Goal: Communication & Community: Answer question/provide support

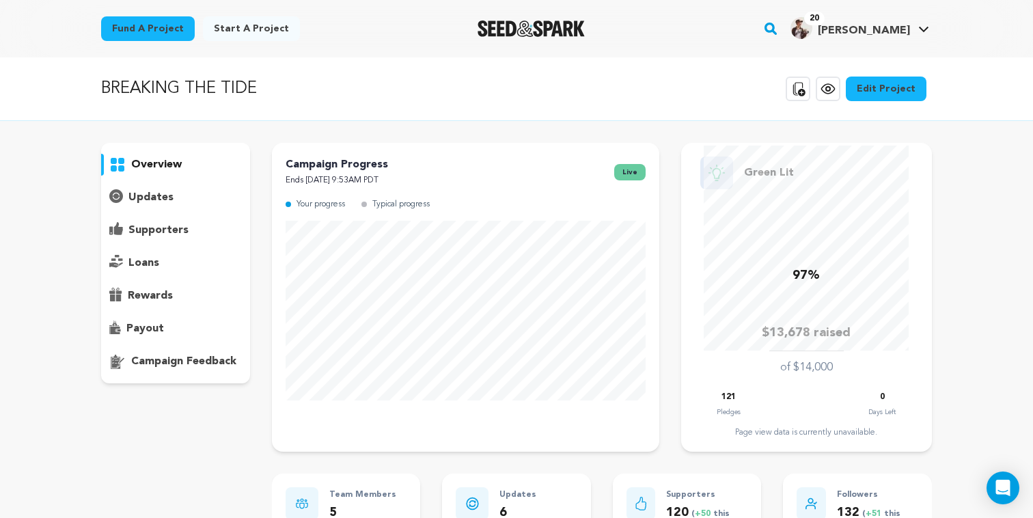
click at [145, 226] on p "supporters" at bounding box center [158, 230] width 60 height 16
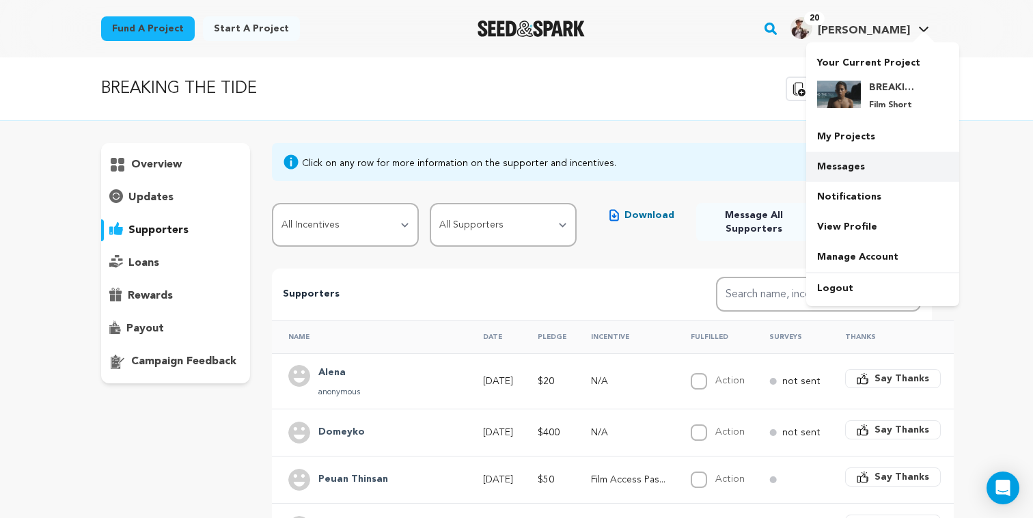
click at [834, 167] on link "Messages" at bounding box center [882, 167] width 153 height 30
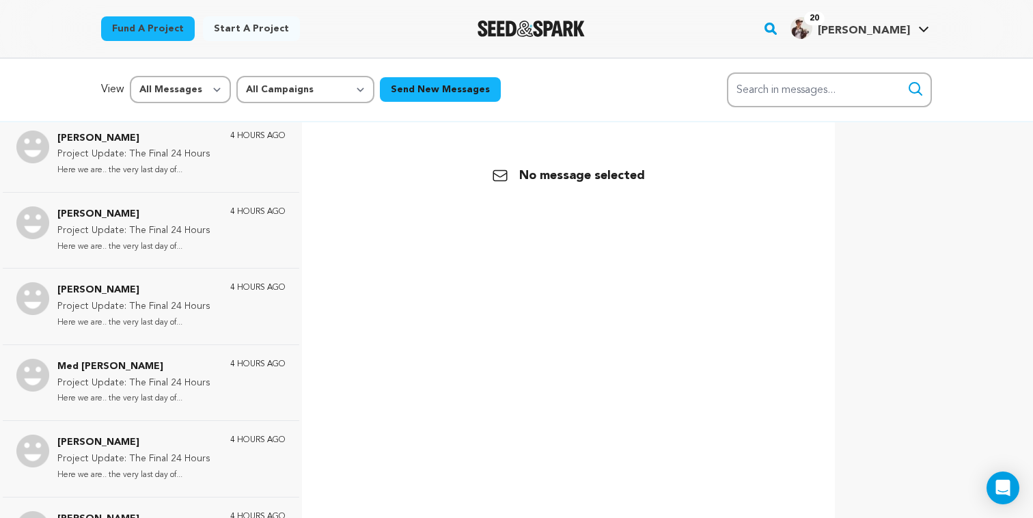
scroll to position [1455, 0]
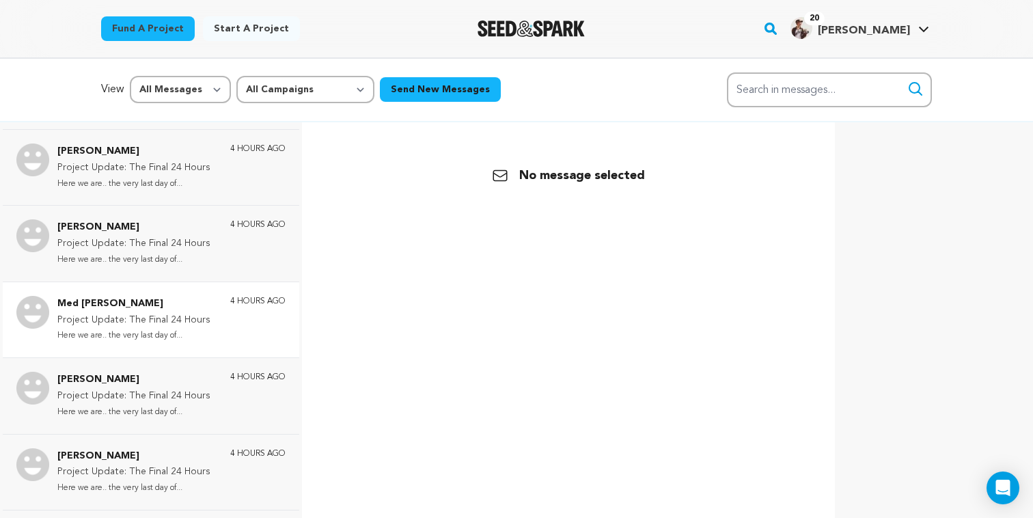
click at [193, 312] on p "Project Update: The Final 24 Hours" at bounding box center [133, 320] width 153 height 16
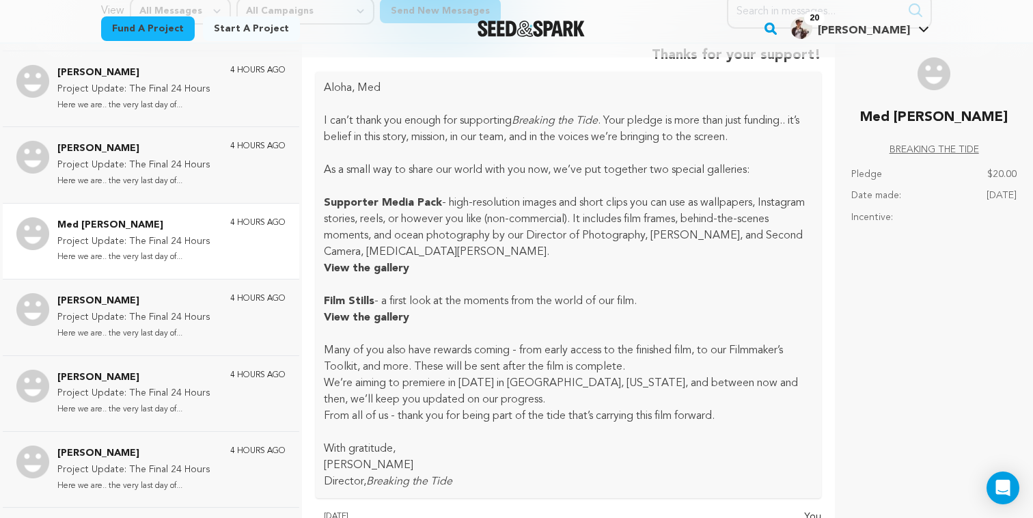
scroll to position [98, 0]
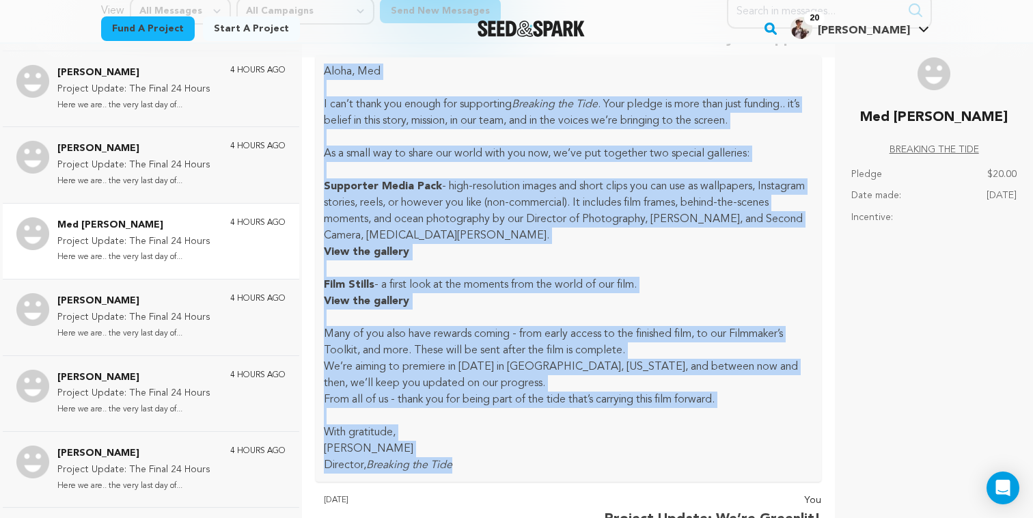
drag, startPoint x: 325, startPoint y: 71, endPoint x: 499, endPoint y: 457, distance: 423.6
click at [499, 457] on div "Aloha, Med I can’t thank you enough for supporting Breaking the Tide . Your ple…" at bounding box center [569, 268] width 506 height 426
copy div "Aloha, Med I can’t thank you enough for supporting Breaking the Tide . Your ple…"
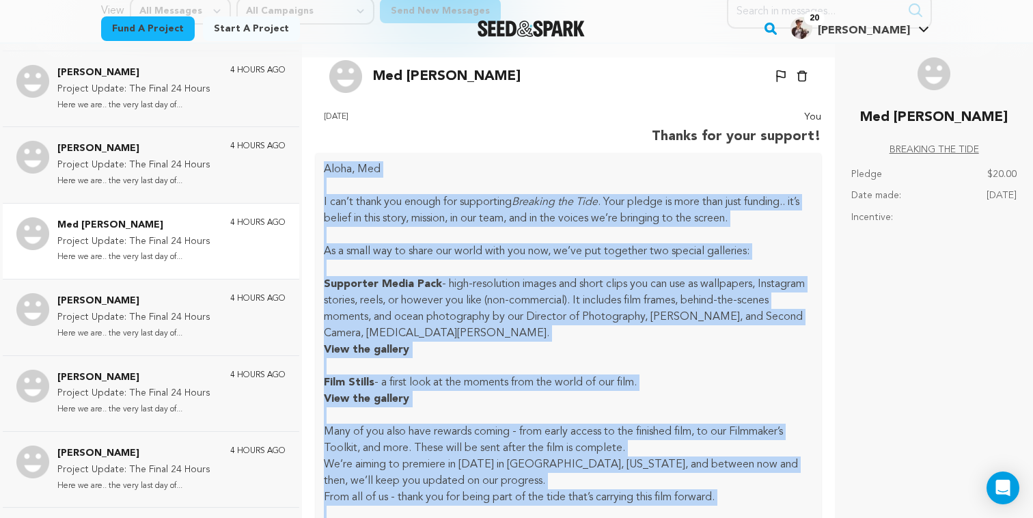
scroll to position [0, 0]
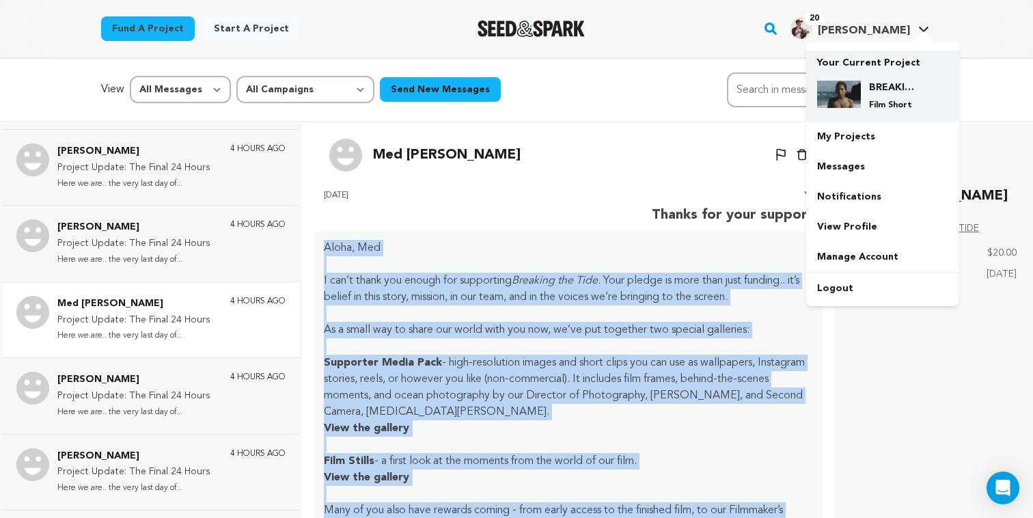
click at [871, 107] on p "Film Short" at bounding box center [893, 105] width 49 height 11
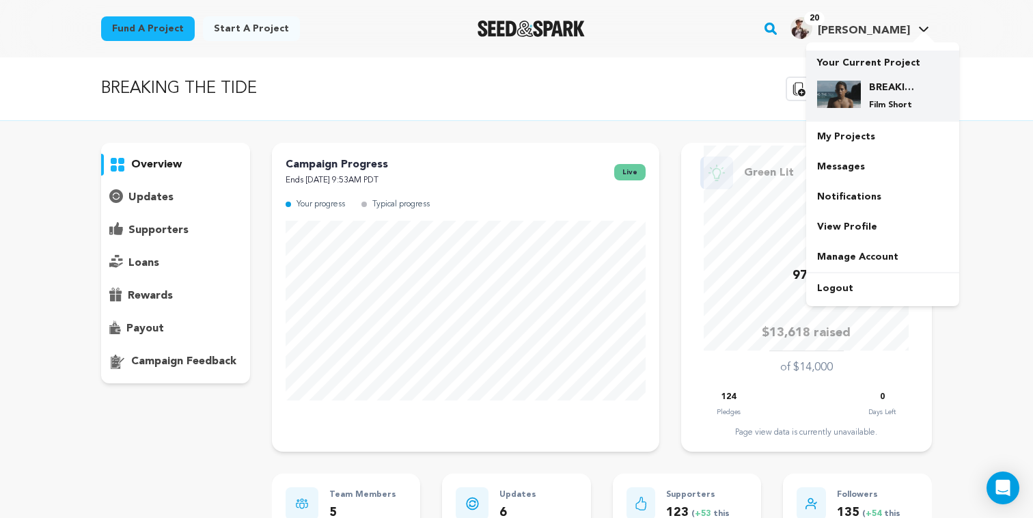
click at [870, 72] on div "BREAKING THE TIDE Film Short" at bounding box center [882, 96] width 131 height 52
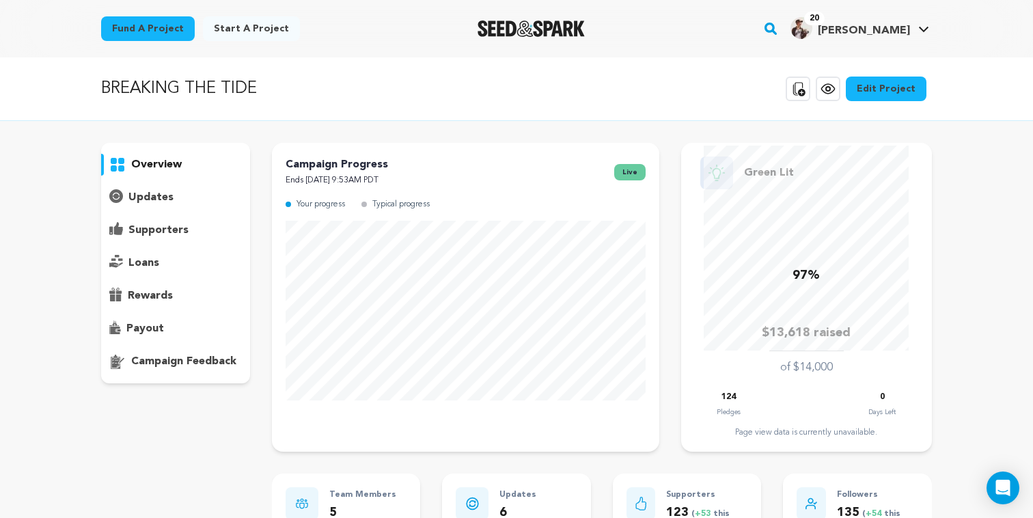
click at [145, 234] on p "supporters" at bounding box center [158, 230] width 60 height 16
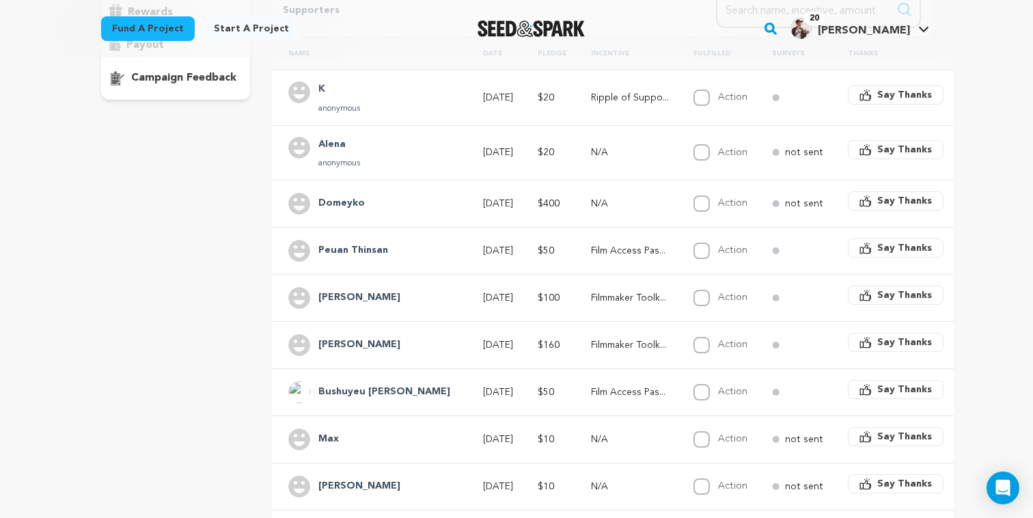
scroll to position [284, 0]
click at [860, 295] on icon "button" at bounding box center [866, 294] width 12 height 12
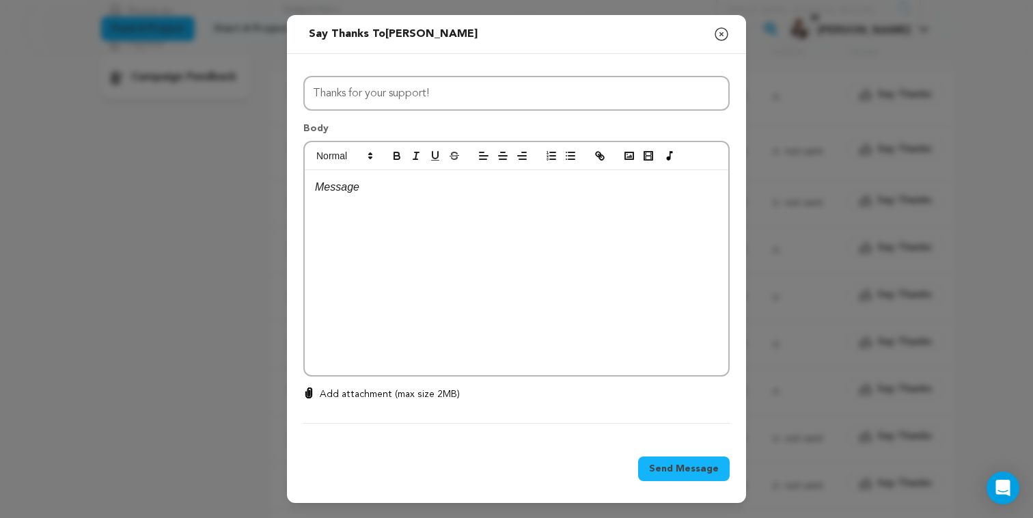
click at [422, 264] on div at bounding box center [517, 272] width 424 height 205
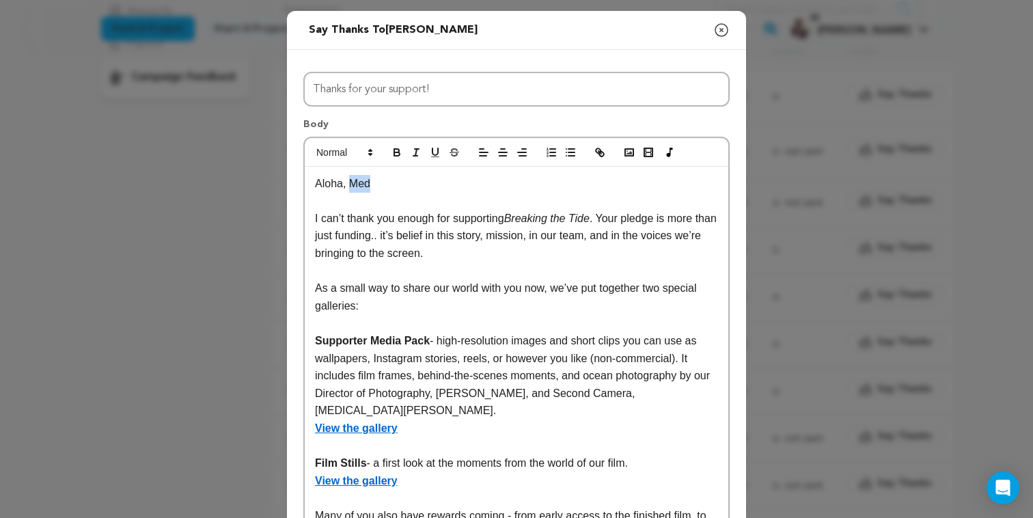
drag, startPoint x: 350, startPoint y: 184, endPoint x: 385, endPoint y: 184, distance: 35.5
click at [385, 184] on p "Aloha, Med" at bounding box center [516, 184] width 403 height 18
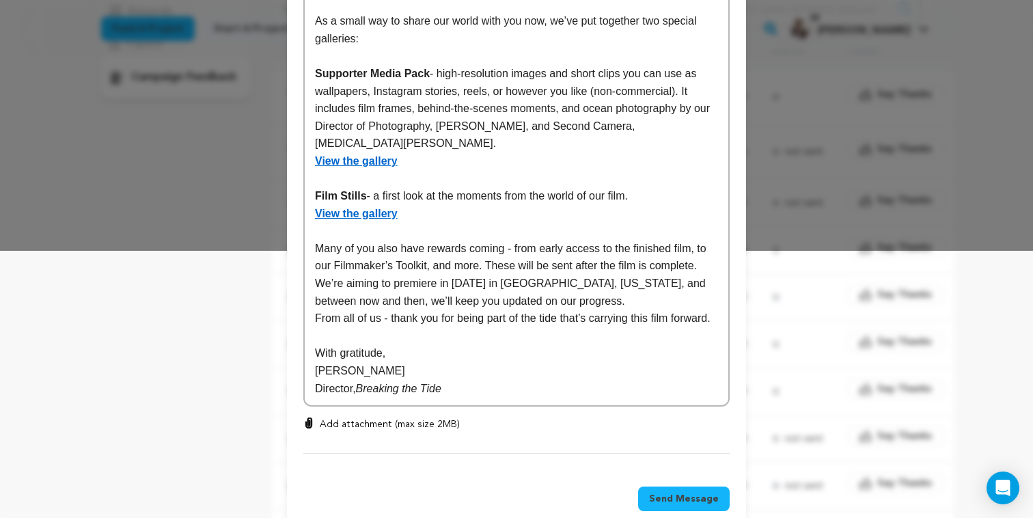
scroll to position [311, 0]
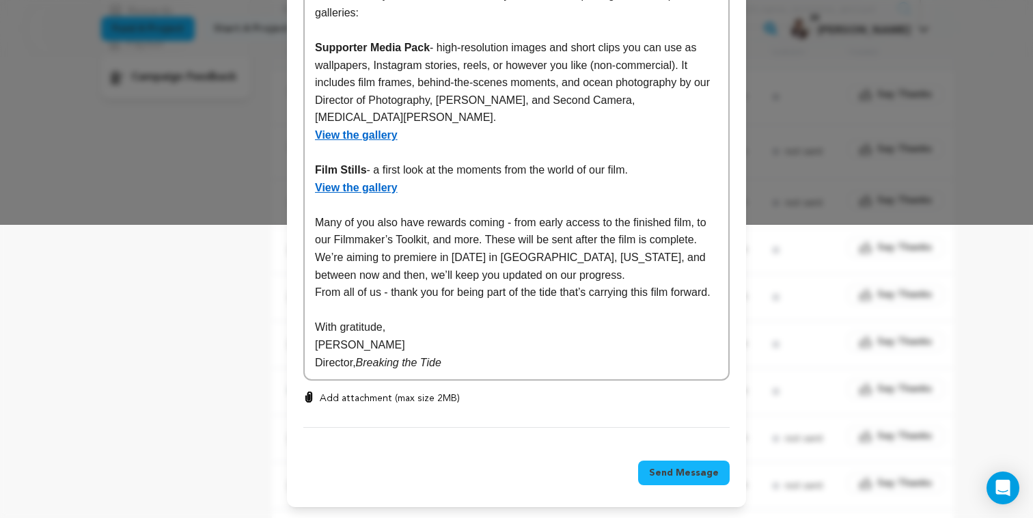
click at [682, 474] on span "Send Message" at bounding box center [684, 473] width 70 height 14
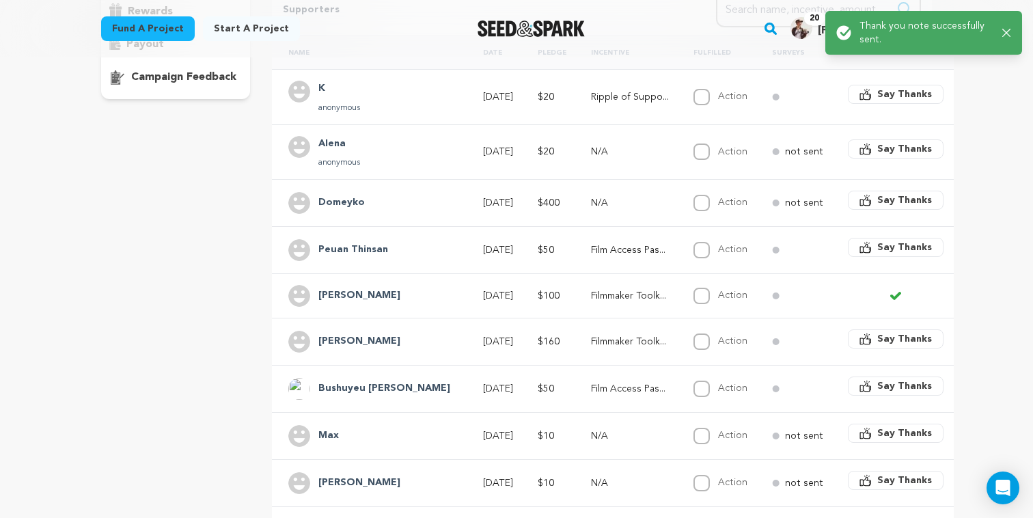
click at [877, 249] on span "Say Thanks" at bounding box center [904, 248] width 55 height 14
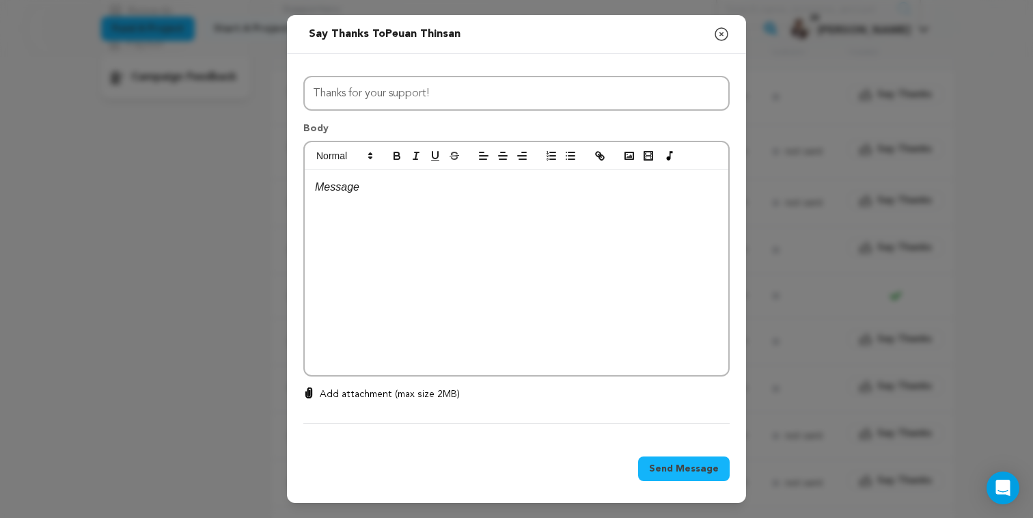
click at [457, 254] on div at bounding box center [517, 272] width 424 height 205
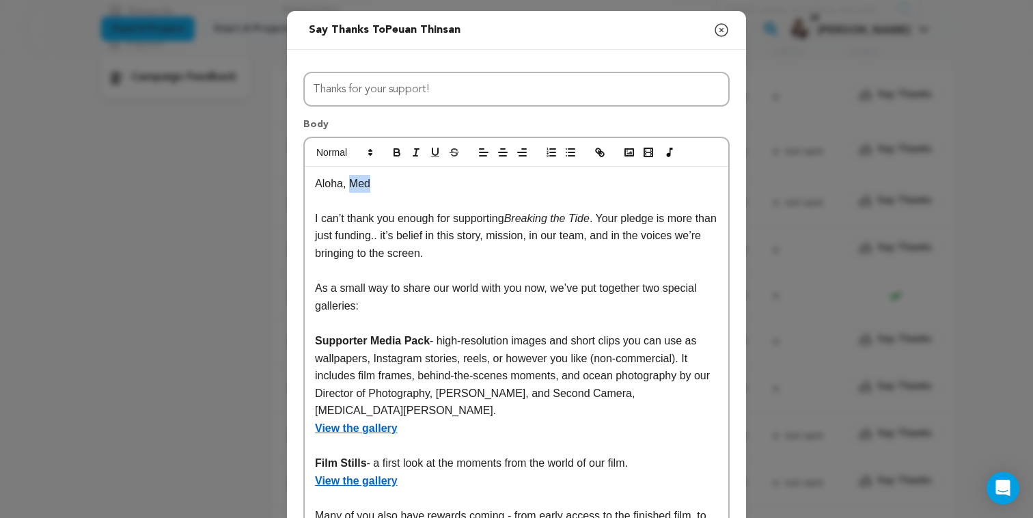
drag, startPoint x: 349, startPoint y: 183, endPoint x: 391, endPoint y: 183, distance: 41.7
click at [391, 183] on p "Aloha, Med" at bounding box center [516, 184] width 403 height 18
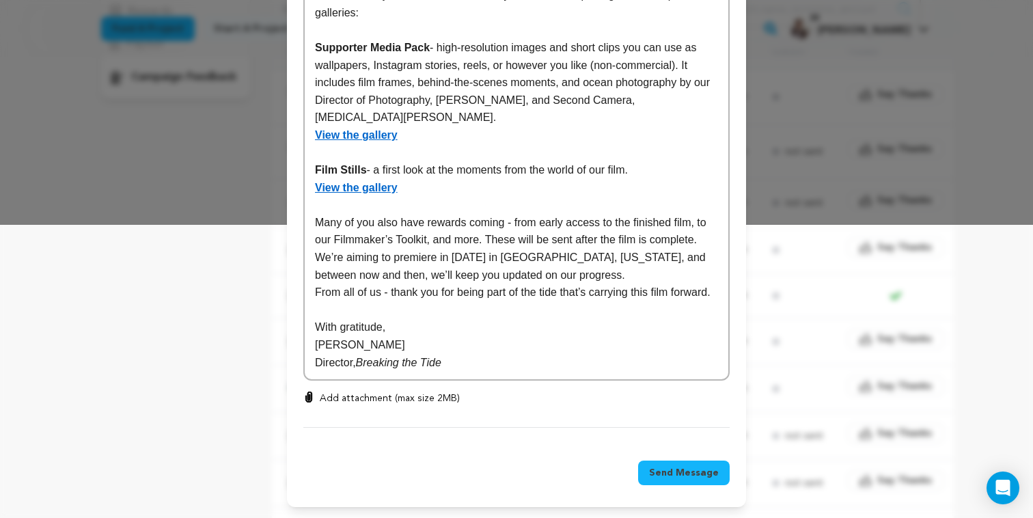
click at [674, 476] on span "Send Message" at bounding box center [684, 473] width 70 height 14
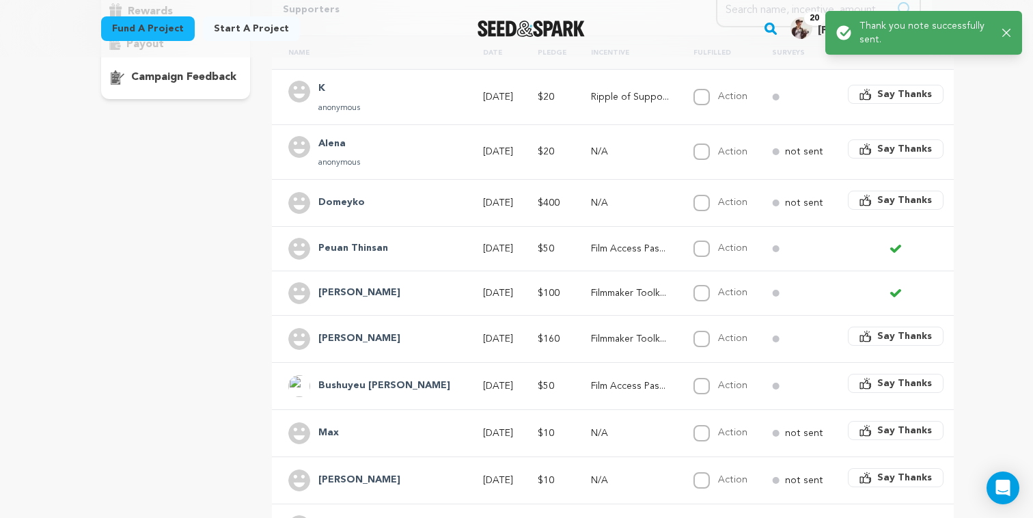
click at [877, 341] on span "Say Thanks" at bounding box center [904, 336] width 55 height 14
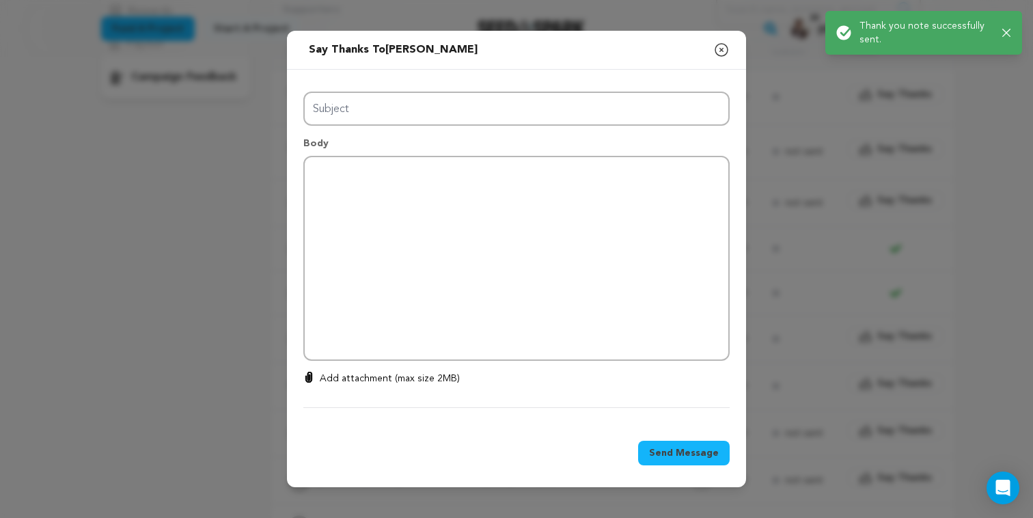
type input "Thanks for your support!"
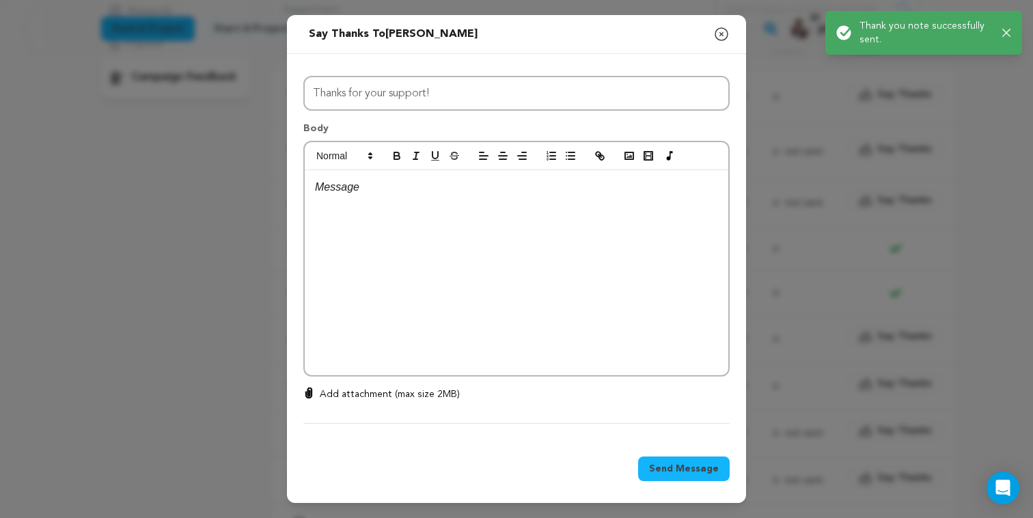
click at [519, 247] on div at bounding box center [517, 272] width 424 height 205
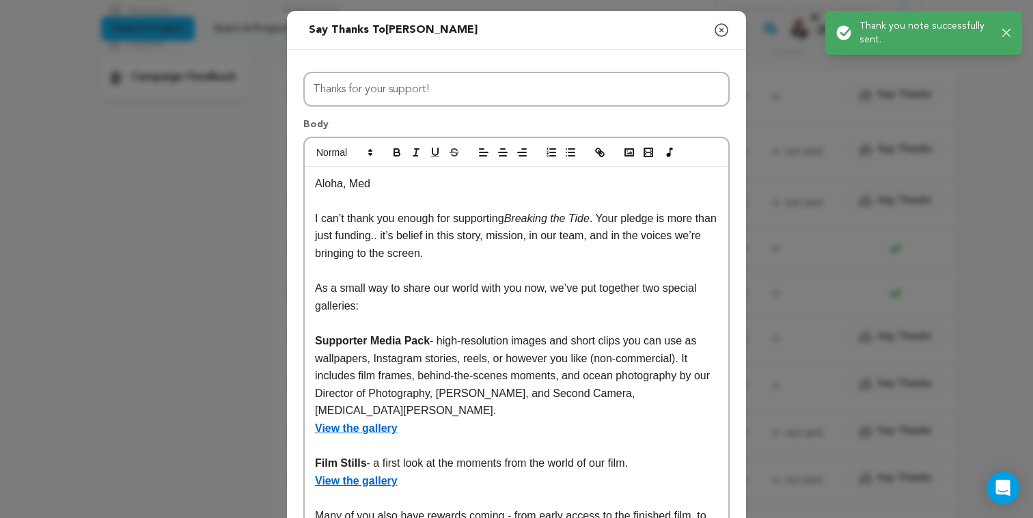
scroll to position [0, 0]
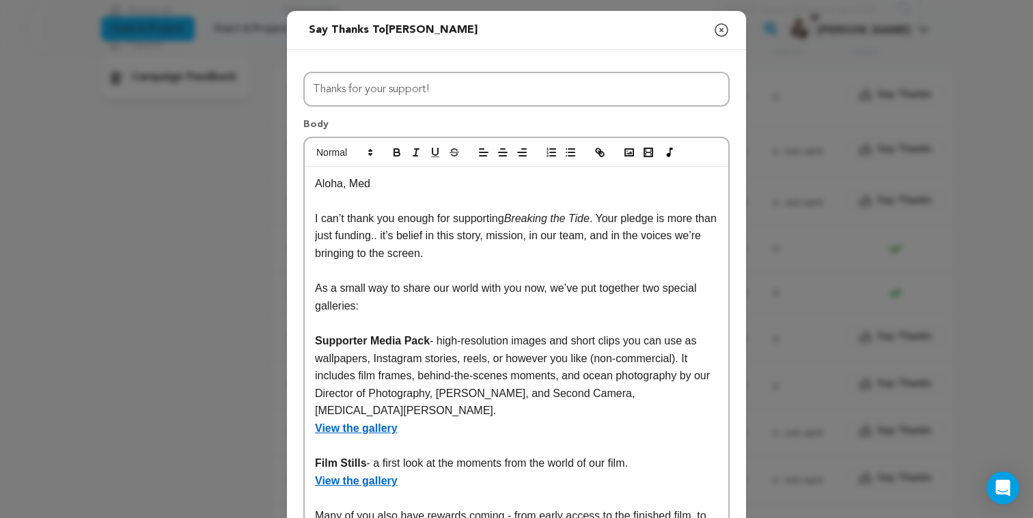
click at [374, 185] on p "Aloha, Med" at bounding box center [516, 184] width 403 height 18
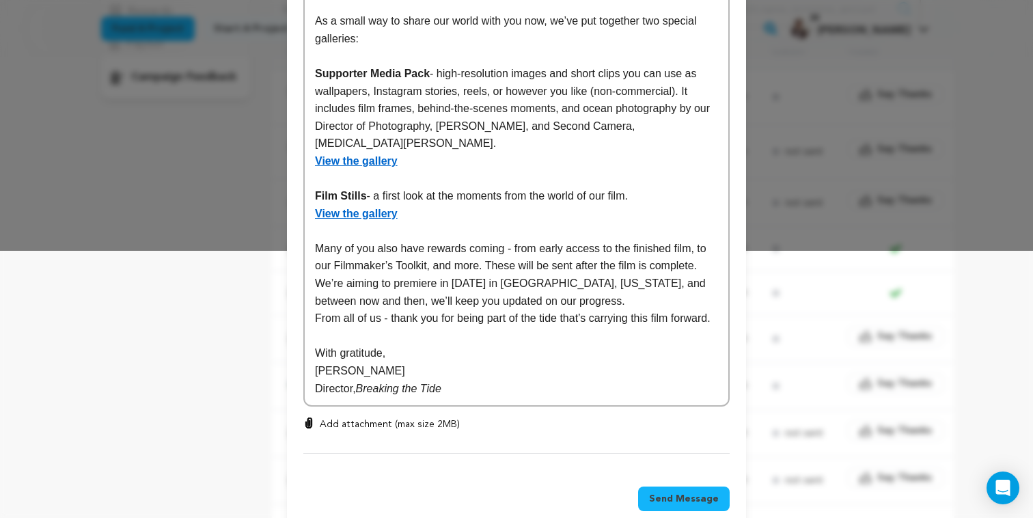
scroll to position [311, 0]
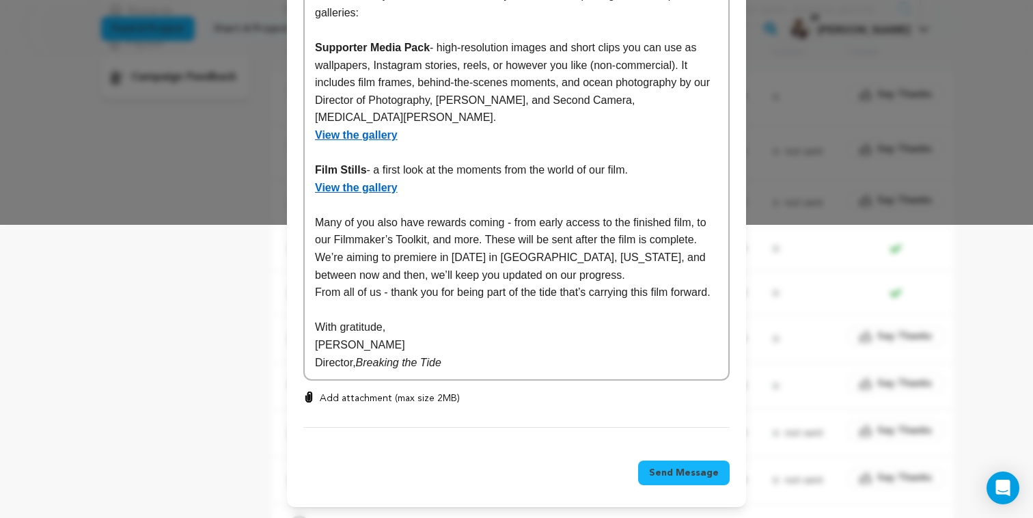
click at [668, 474] on span "Send Message" at bounding box center [684, 473] width 70 height 14
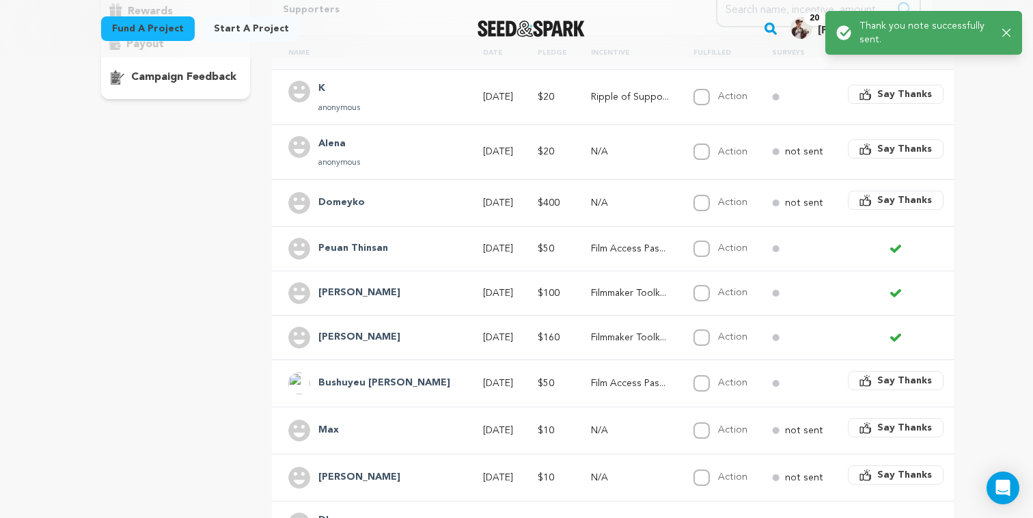
click at [877, 429] on span "Say Thanks" at bounding box center [904, 428] width 55 height 14
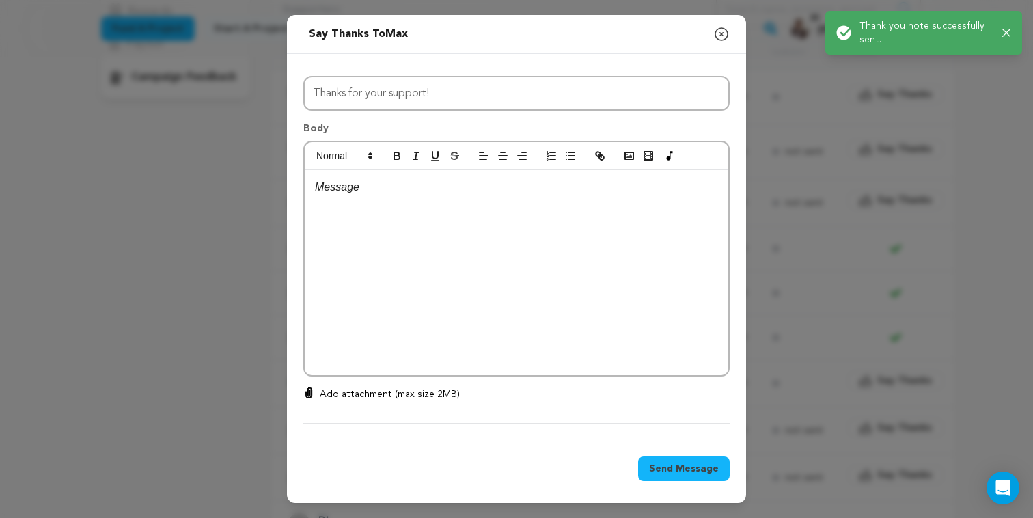
click at [411, 267] on div at bounding box center [517, 272] width 424 height 205
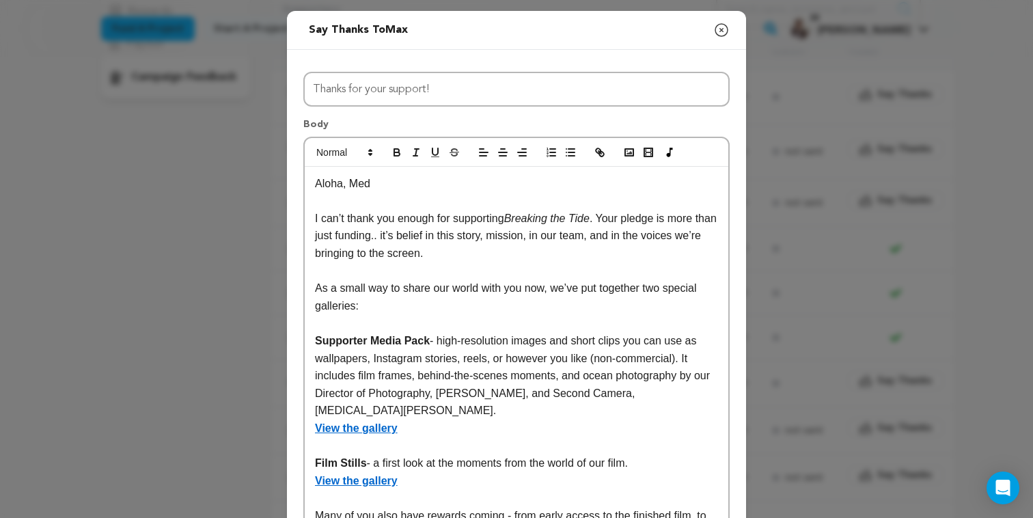
scroll to position [0, 0]
click at [377, 186] on p "Aloha, Med" at bounding box center [516, 184] width 403 height 18
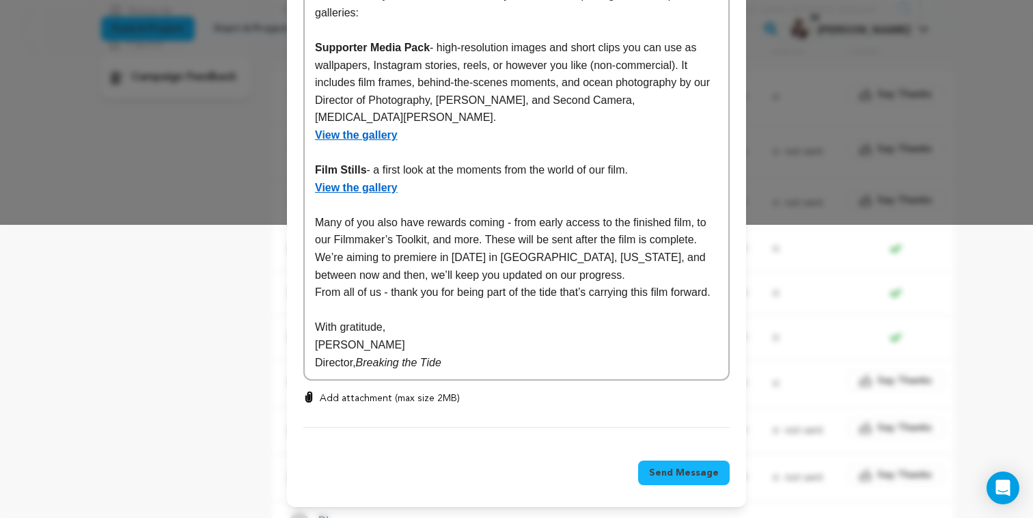
click at [680, 480] on button "Send Message" at bounding box center [684, 473] width 92 height 25
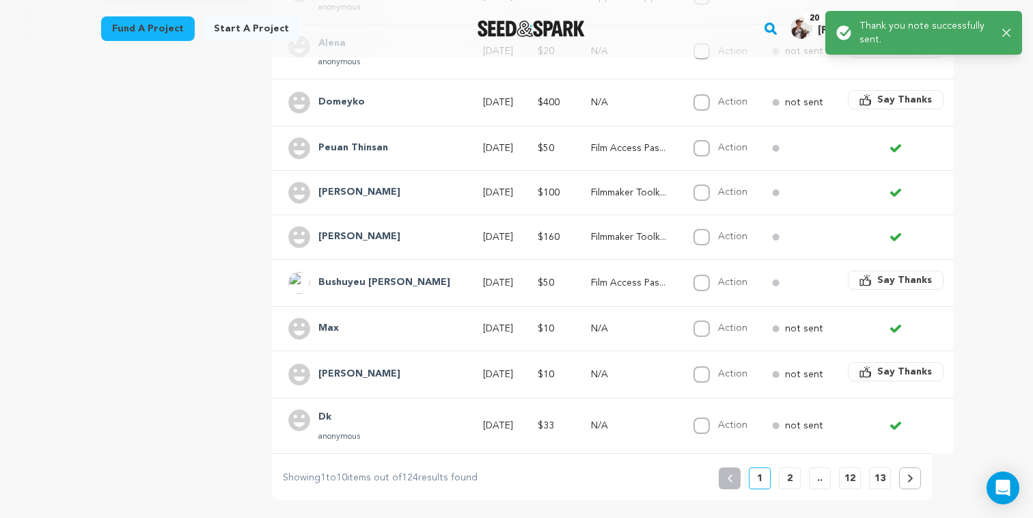
scroll to position [392, 0]
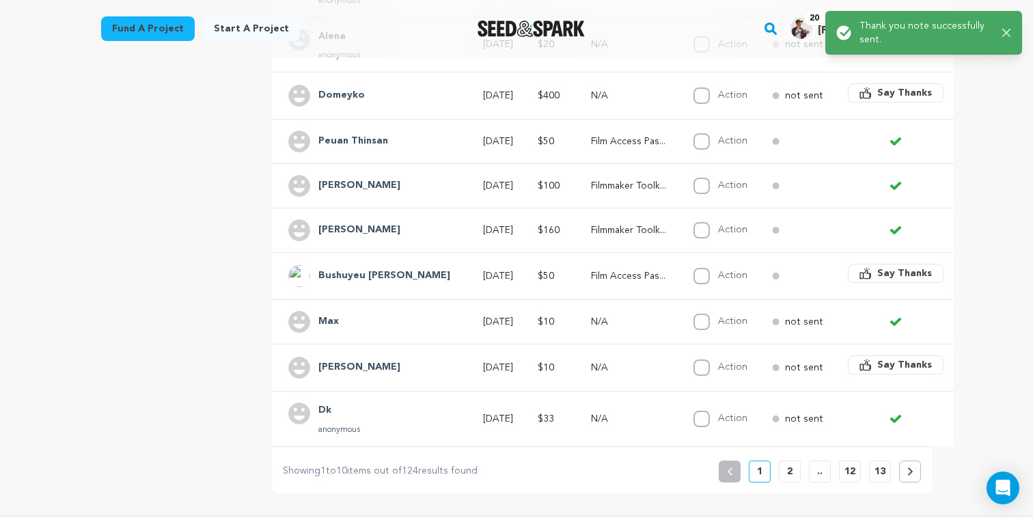
click at [877, 372] on span "Say Thanks" at bounding box center [904, 365] width 55 height 14
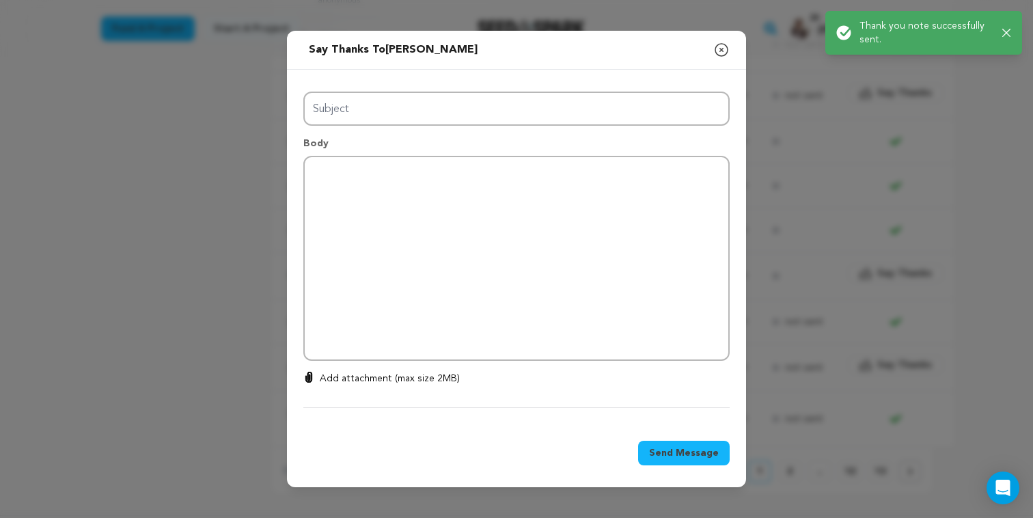
type input "Thanks for your support!"
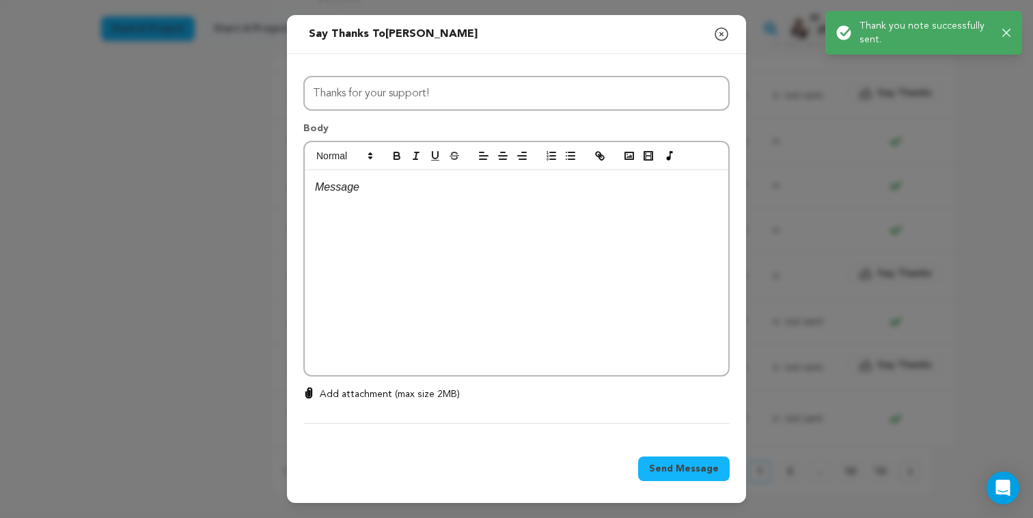
click at [530, 281] on div at bounding box center [517, 272] width 424 height 205
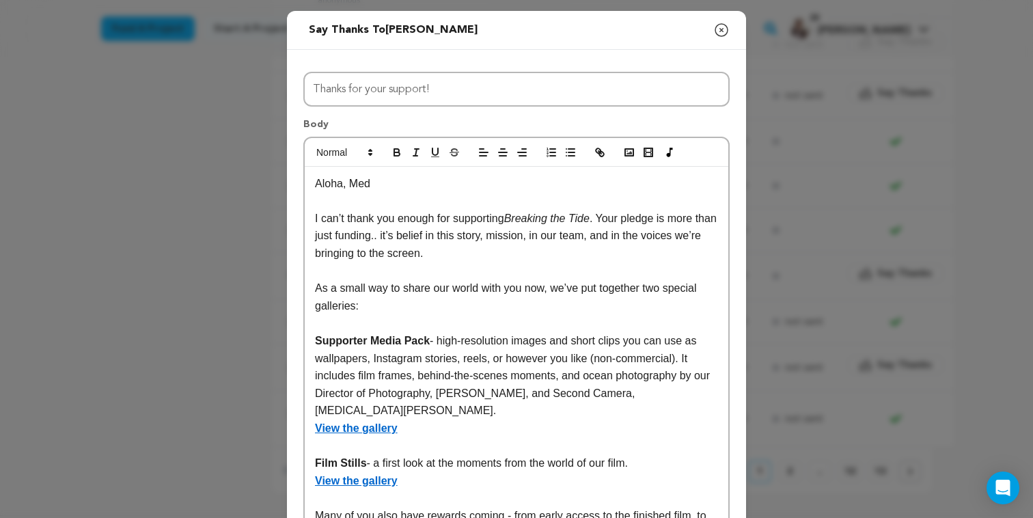
scroll to position [0, 0]
drag, startPoint x: 349, startPoint y: 185, endPoint x: 415, endPoint y: 183, distance: 67.0
click at [415, 183] on p "Aloha, Med" at bounding box center [516, 184] width 403 height 18
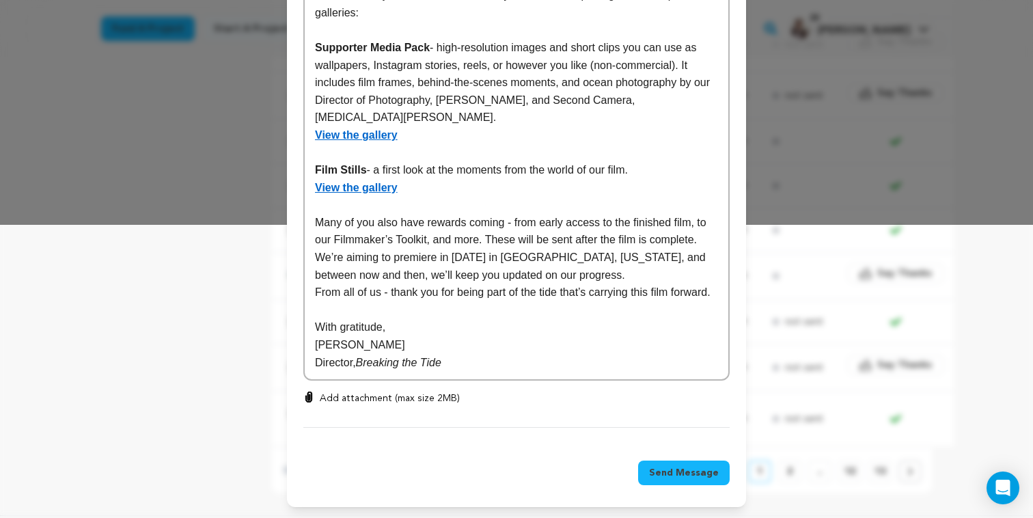
click at [675, 469] on span "Send Message" at bounding box center [684, 473] width 70 height 14
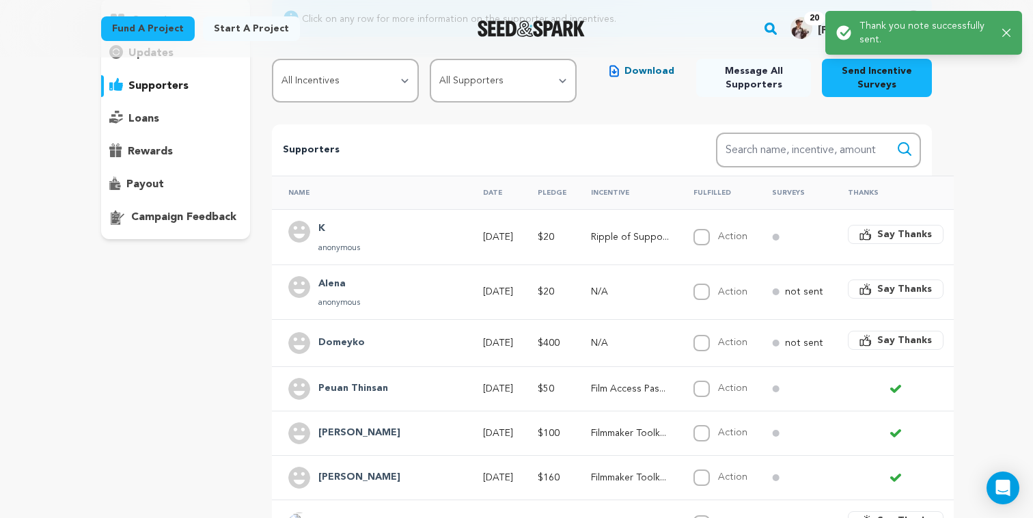
scroll to position [139, 0]
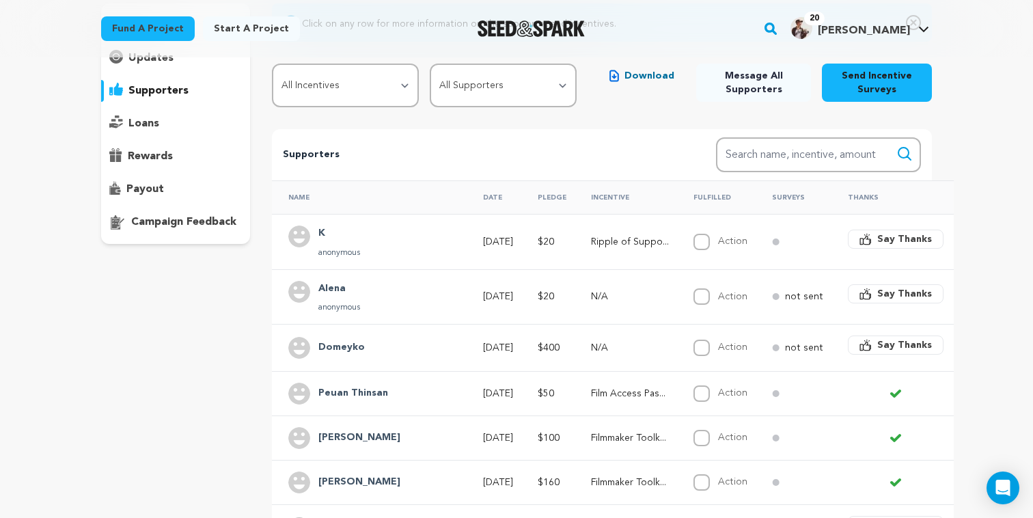
click at [848, 301] on button "Say Thanks" at bounding box center [896, 293] width 96 height 19
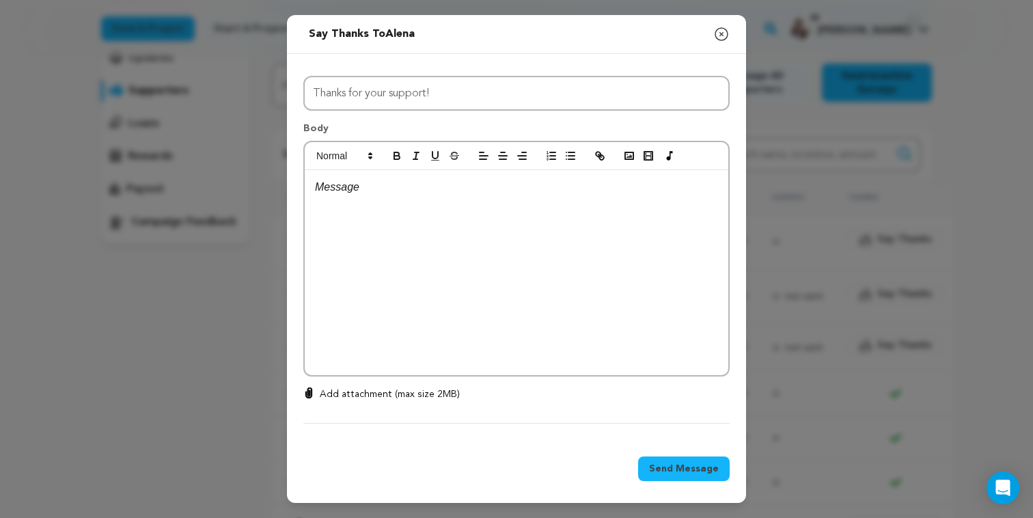
click at [530, 307] on div at bounding box center [517, 272] width 424 height 205
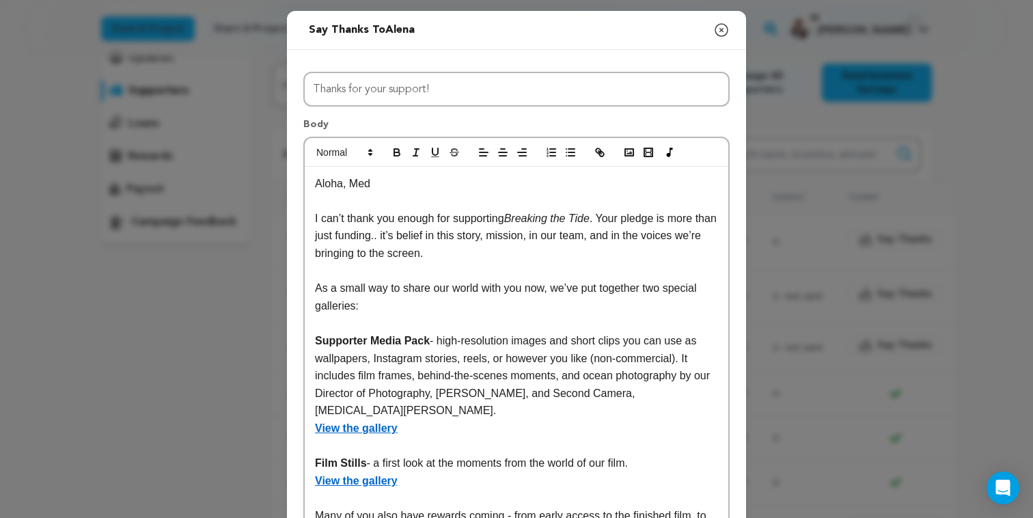
scroll to position [0, 0]
drag, startPoint x: 349, startPoint y: 184, endPoint x: 428, endPoint y: 184, distance: 79.3
click at [428, 184] on p "Aloha, Med" at bounding box center [516, 184] width 403 height 18
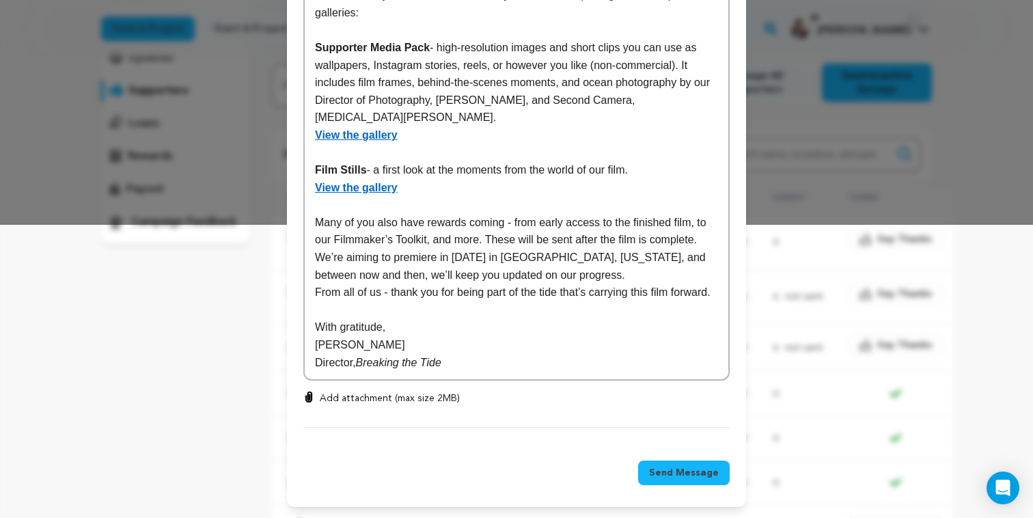
click at [690, 472] on span "Send Message" at bounding box center [684, 473] width 70 height 14
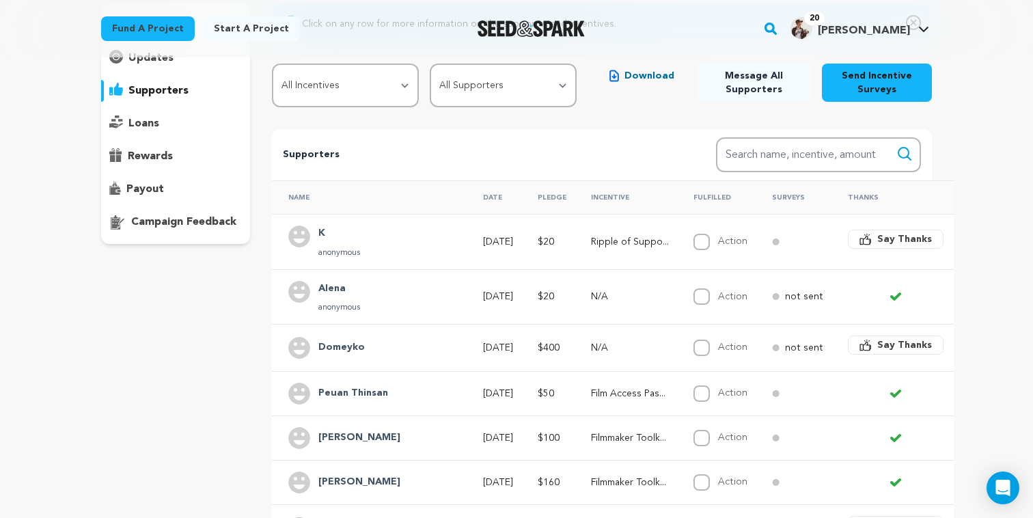
click at [877, 243] on span "Say Thanks" at bounding box center [904, 239] width 55 height 14
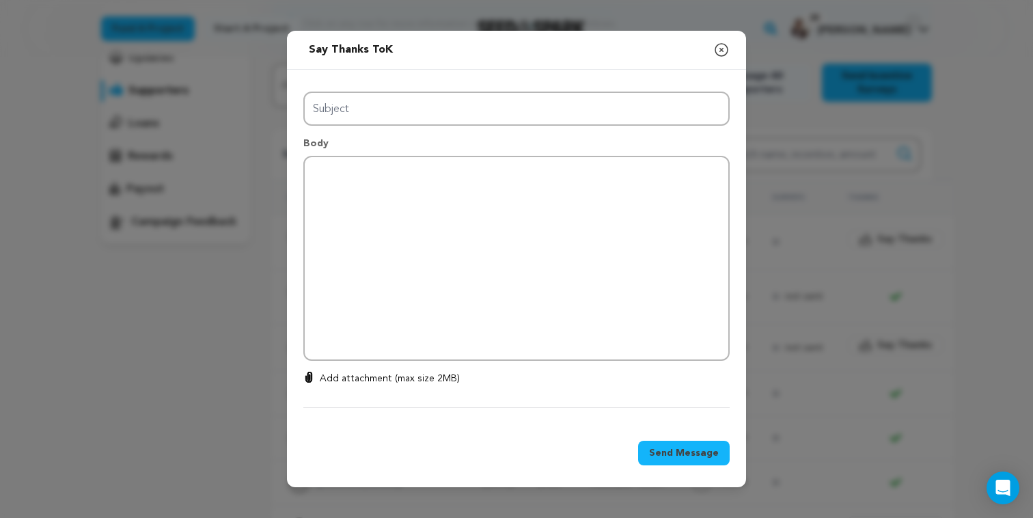
type input "Thanks for your support!"
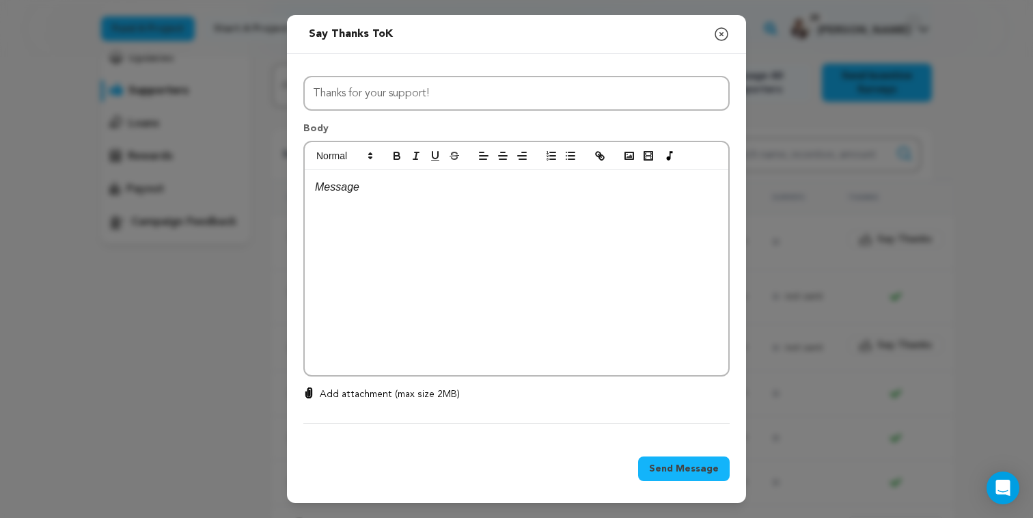
click at [519, 260] on div at bounding box center [517, 272] width 424 height 205
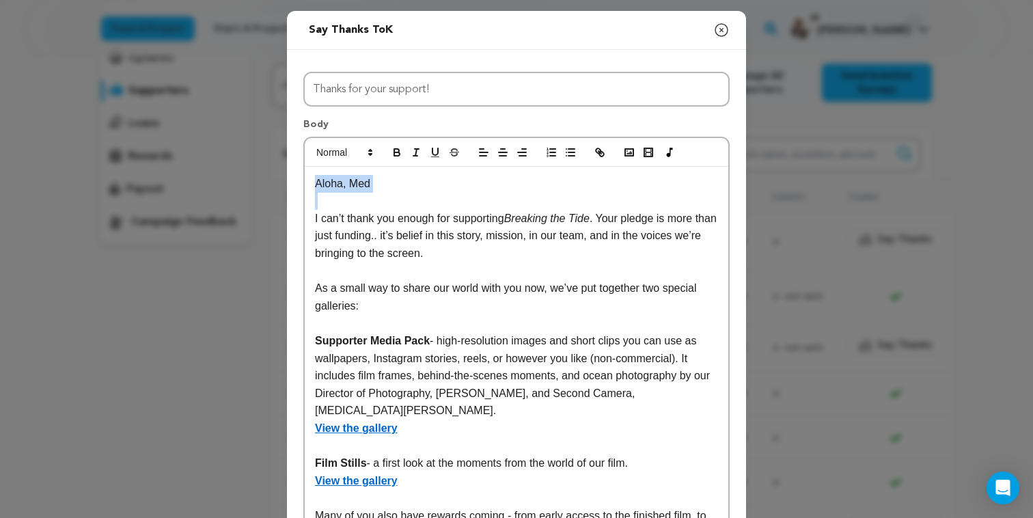
drag, startPoint x: 314, startPoint y: 221, endPoint x: 310, endPoint y: 154, distance: 66.5
click at [310, 154] on div "Aloha, Med I can’t thank you enough for supporting Breaking the Tide . Your ple…" at bounding box center [516, 405] width 426 height 537
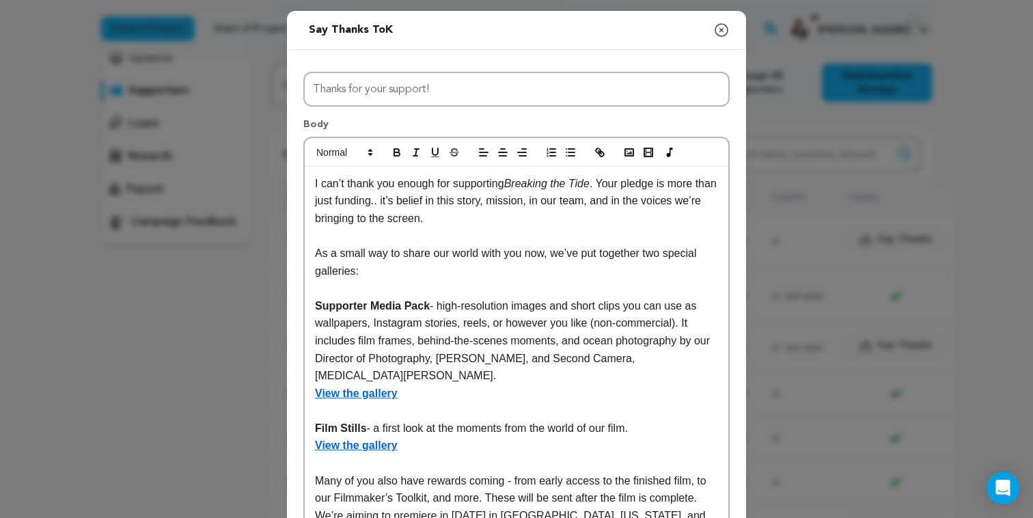
scroll to position [276, 0]
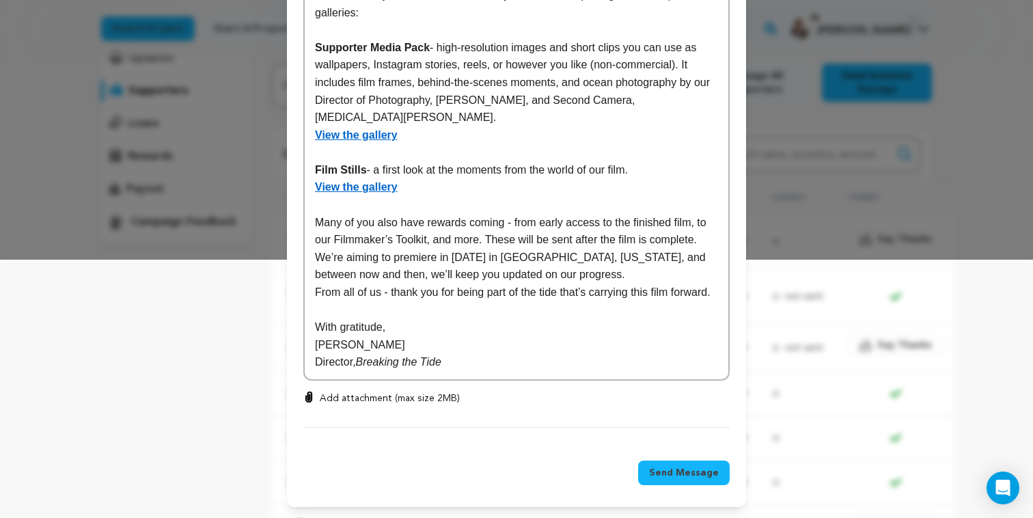
click at [701, 476] on span "Send Message" at bounding box center [684, 473] width 70 height 14
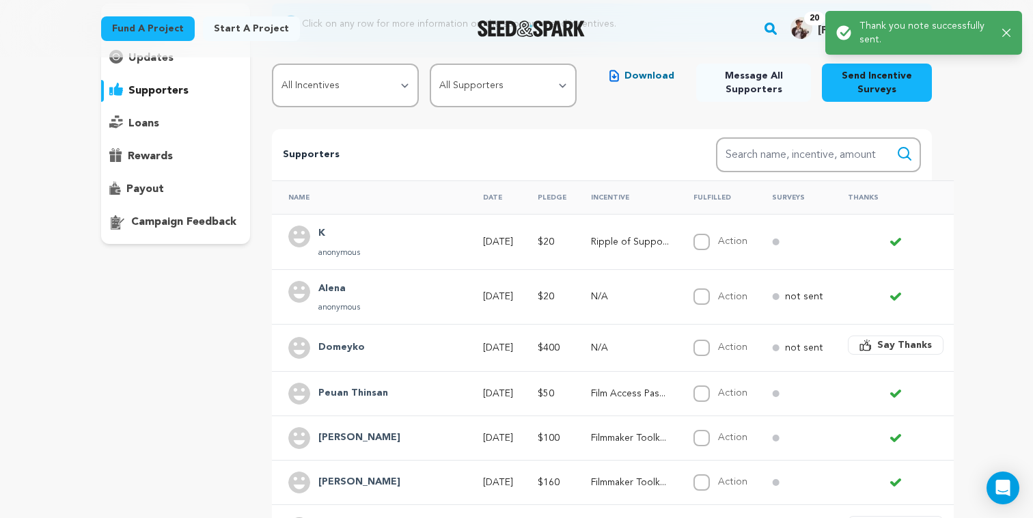
click at [1011, 36] on icon "button" at bounding box center [1006, 33] width 9 height 9
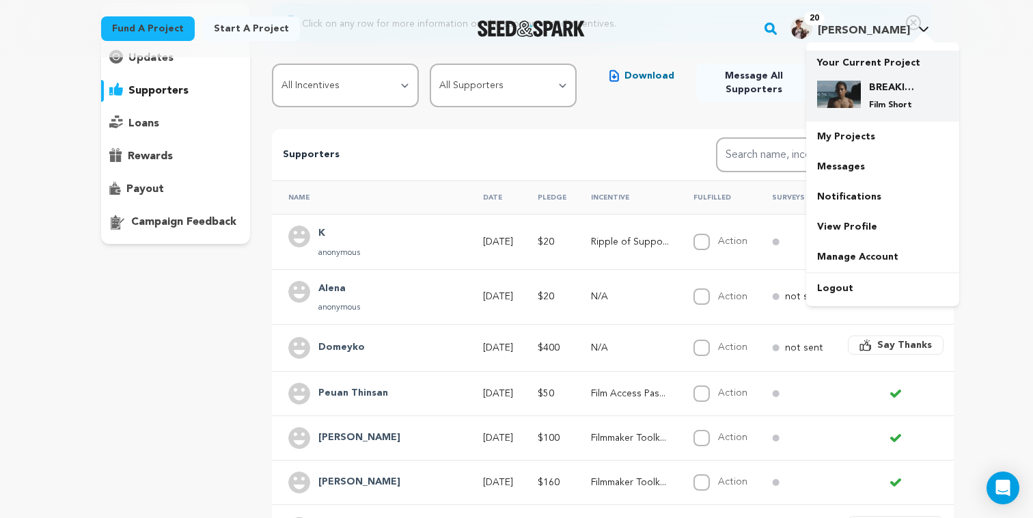
click at [867, 93] on div "BREAKING THE TIDE Film Short" at bounding box center [894, 96] width 66 height 30
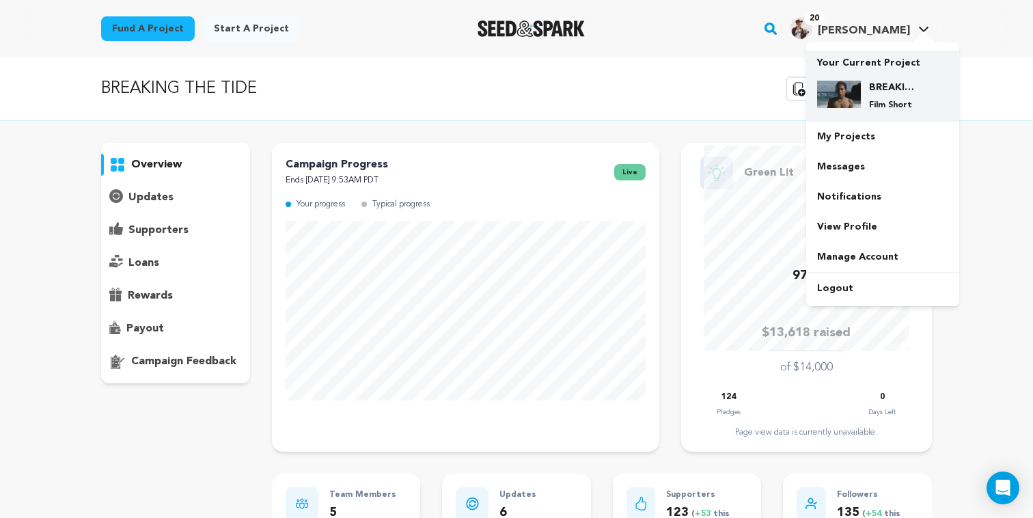
click at [857, 79] on div "BREAKING THE TIDE Film Short" at bounding box center [882, 96] width 131 height 52
click at [896, 64] on p "Your Current Project" at bounding box center [882, 60] width 131 height 19
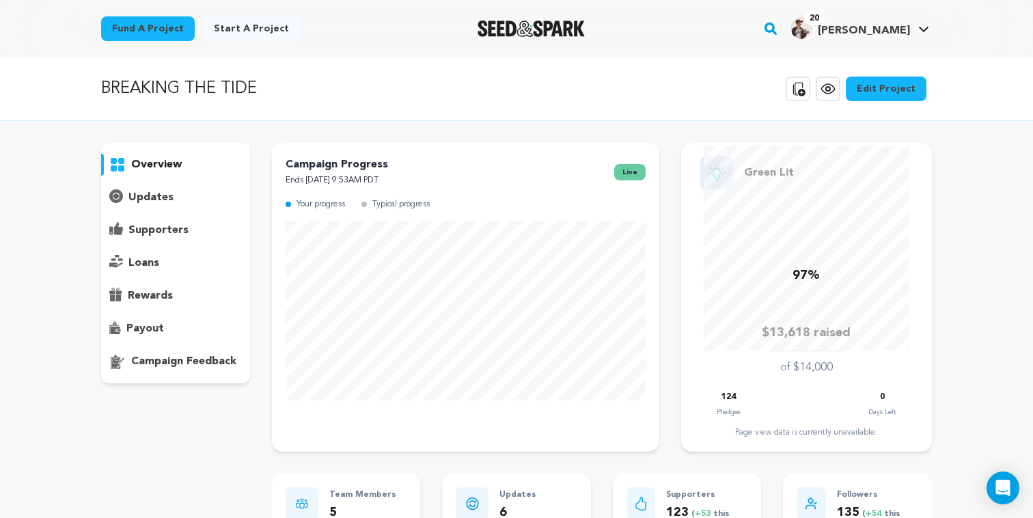
click at [164, 169] on p "overview" at bounding box center [156, 164] width 51 height 16
click at [178, 227] on p "supporters" at bounding box center [158, 230] width 60 height 16
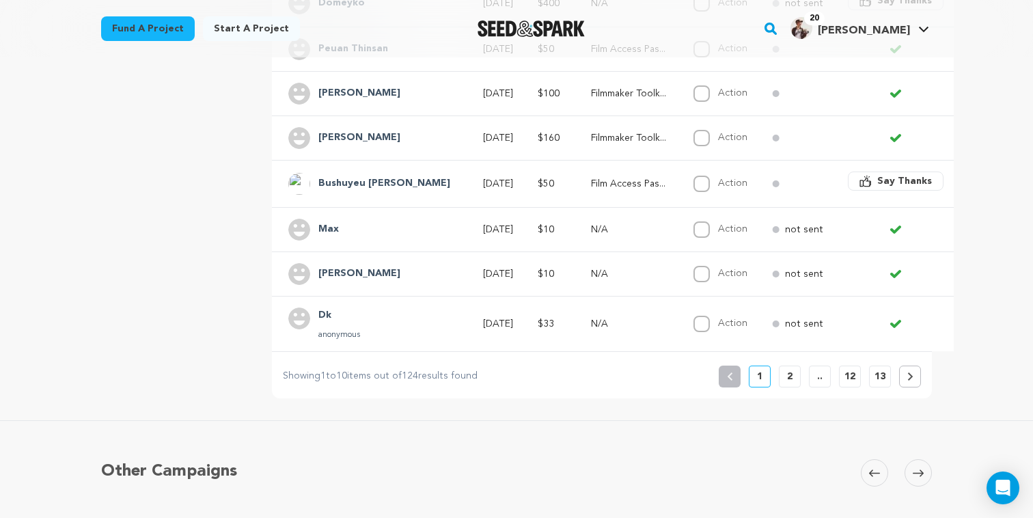
scroll to position [485, 0]
click at [787, 379] on p "2" at bounding box center [789, 375] width 5 height 14
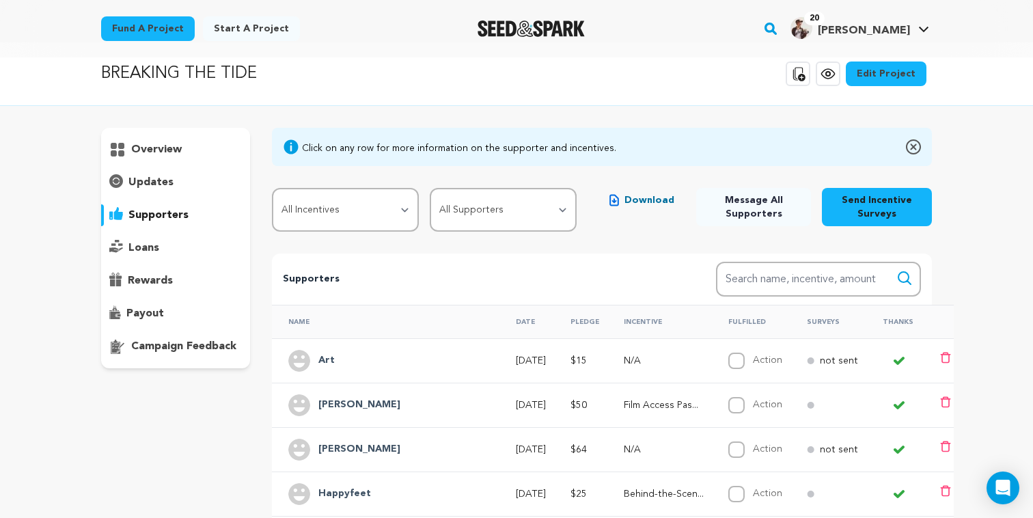
scroll to position [0, 0]
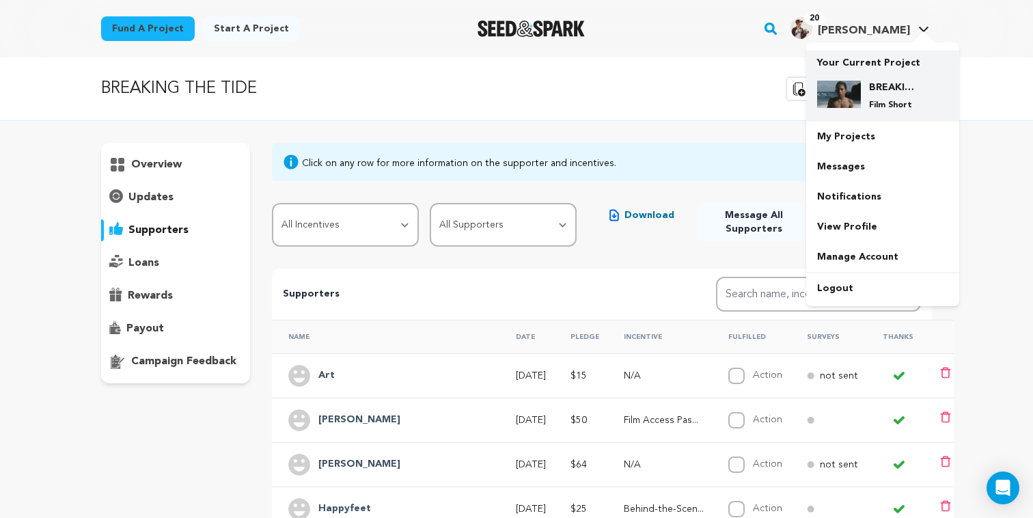
click at [873, 68] on p "Your Current Project" at bounding box center [882, 60] width 131 height 19
